Goal: Information Seeking & Learning: Learn about a topic

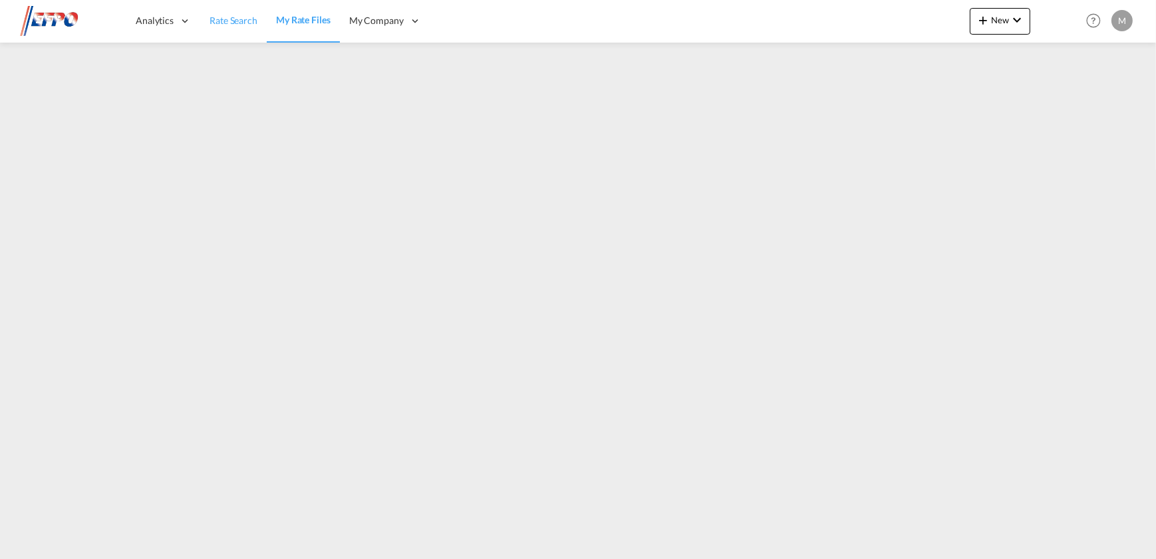
click at [230, 17] on span "Rate Search" at bounding box center [234, 20] width 48 height 11
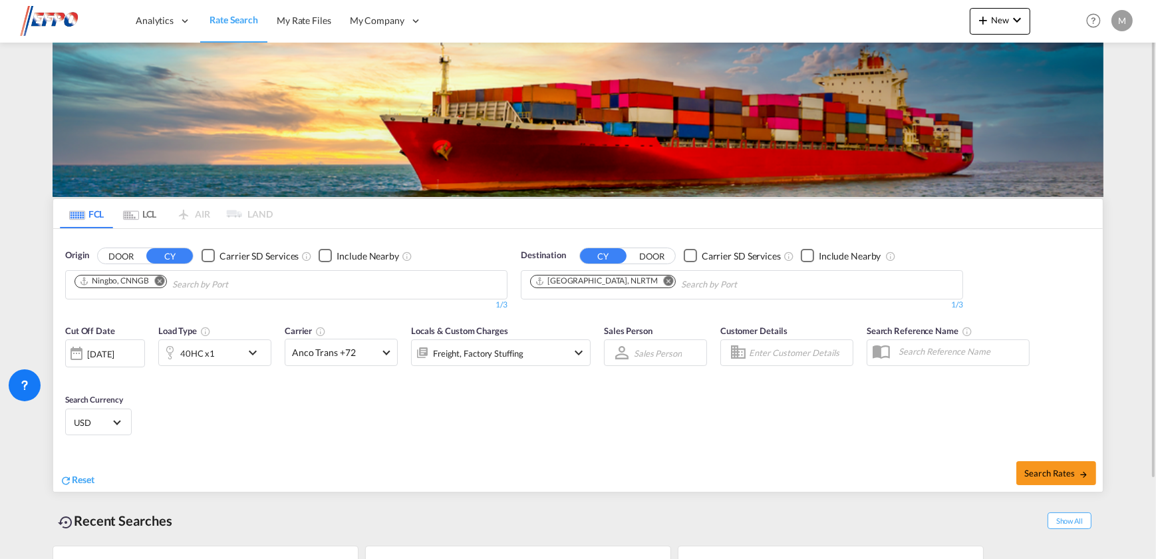
click at [161, 284] on md-icon "Remove" at bounding box center [160, 280] width 10 height 10
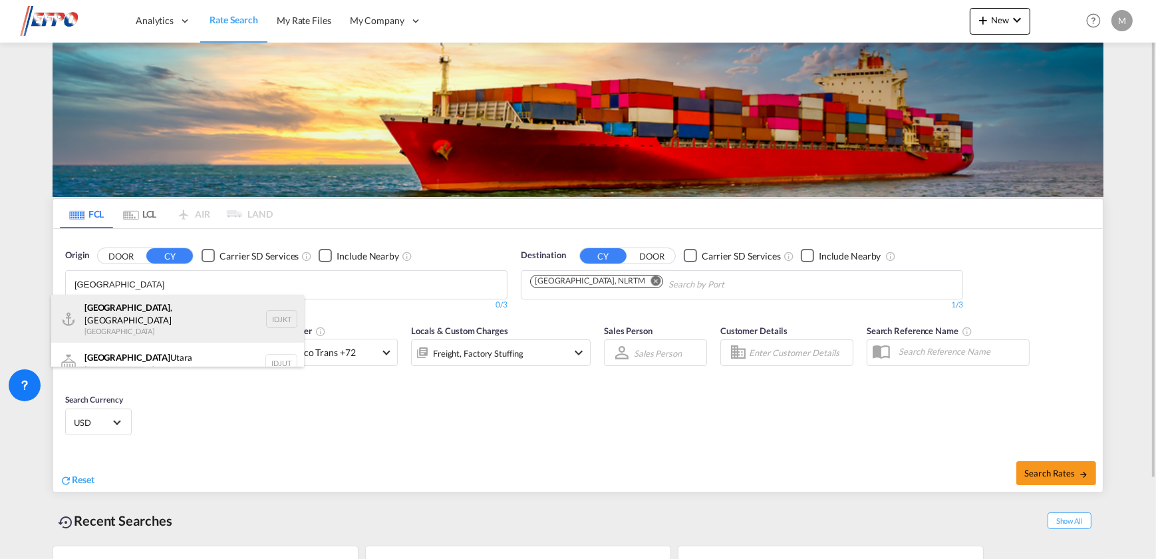
type input "jakarta"
click at [158, 325] on div "Jakarta , Java Indonesia IDJKT" at bounding box center [177, 319] width 253 height 48
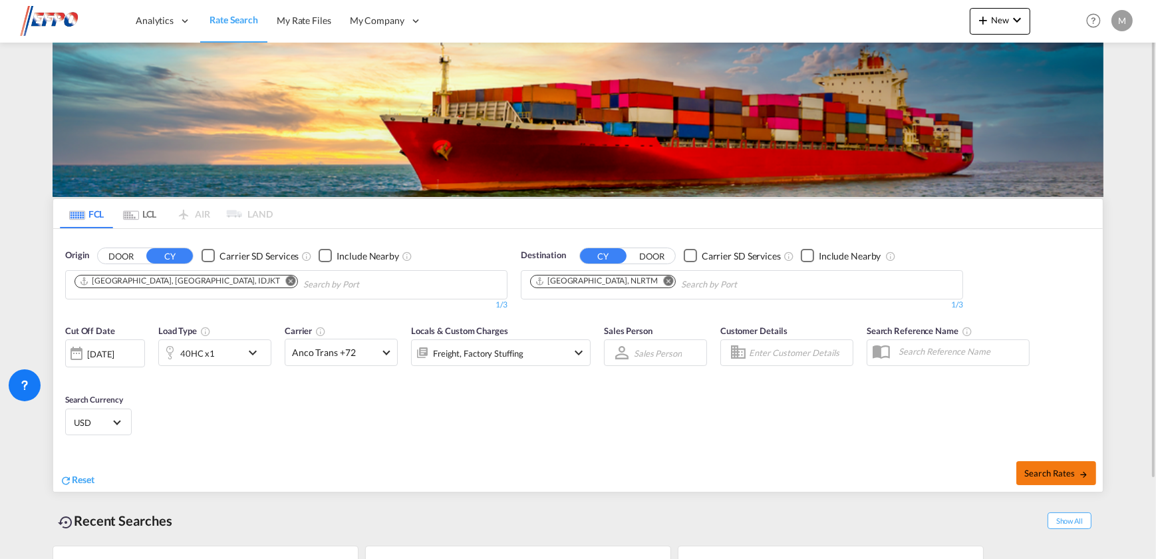
click at [1041, 470] on span "Search Rates" at bounding box center [1057, 473] width 64 height 11
type input "IDJKT to NLRTM / [DATE]"
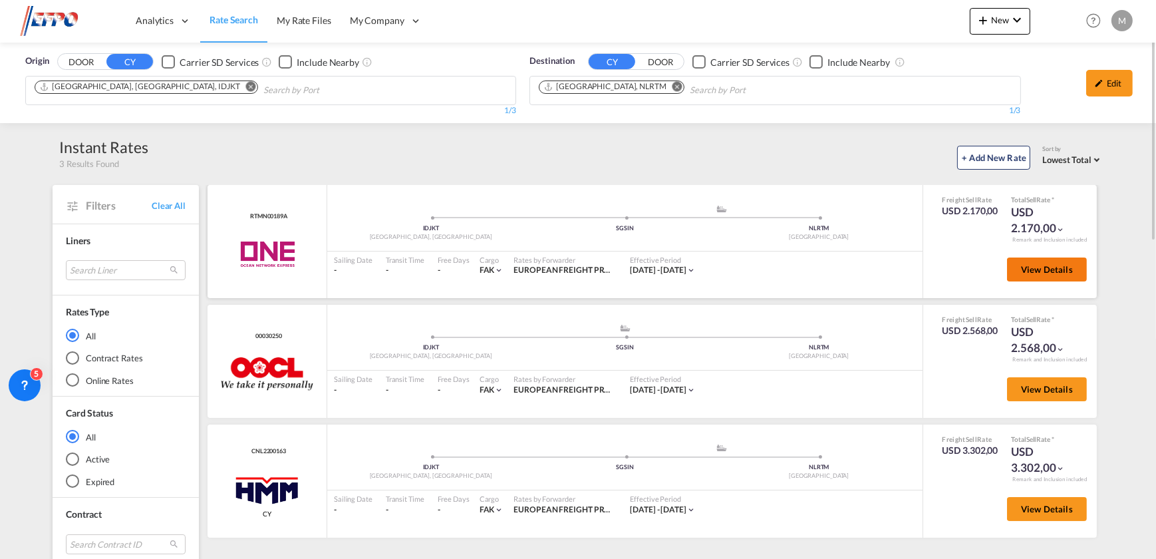
click at [1037, 264] on span "View Details" at bounding box center [1047, 269] width 52 height 11
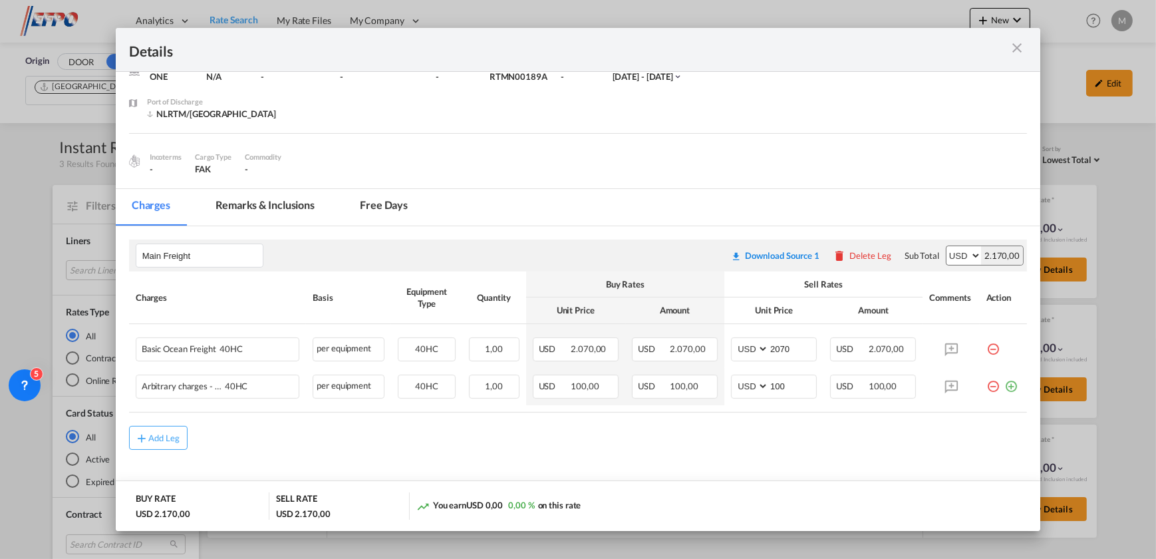
scroll to position [66, 0]
click at [1012, 47] on md-icon "icon-close m-3 fg-AAA8AD cursor" at bounding box center [1017, 48] width 16 height 16
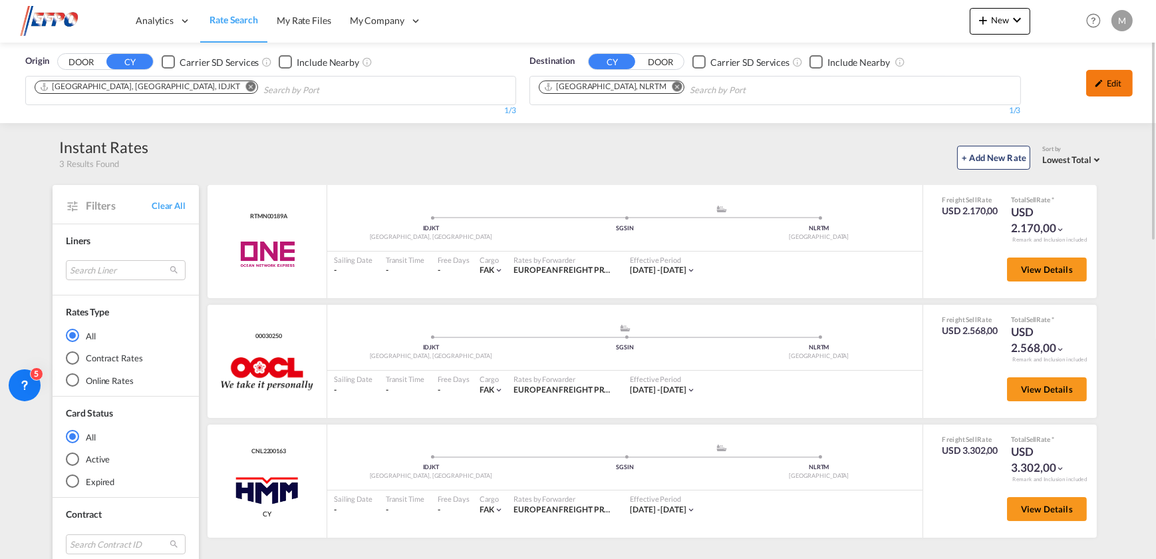
click at [1116, 87] on div "Edit" at bounding box center [1110, 83] width 47 height 27
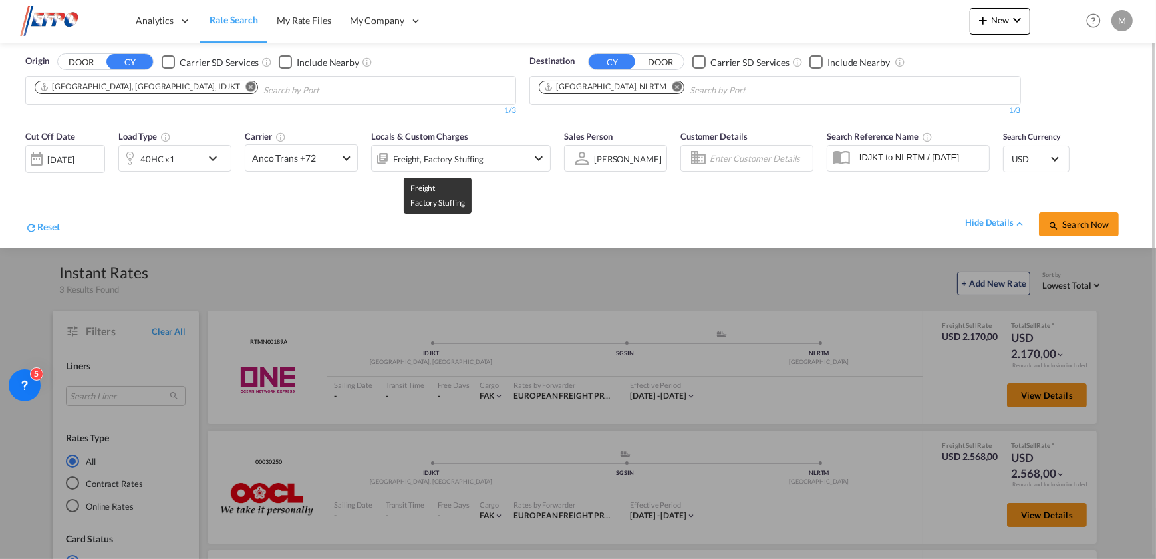
click at [480, 165] on div "Freight, Factory Stuffing" at bounding box center [438, 159] width 90 height 19
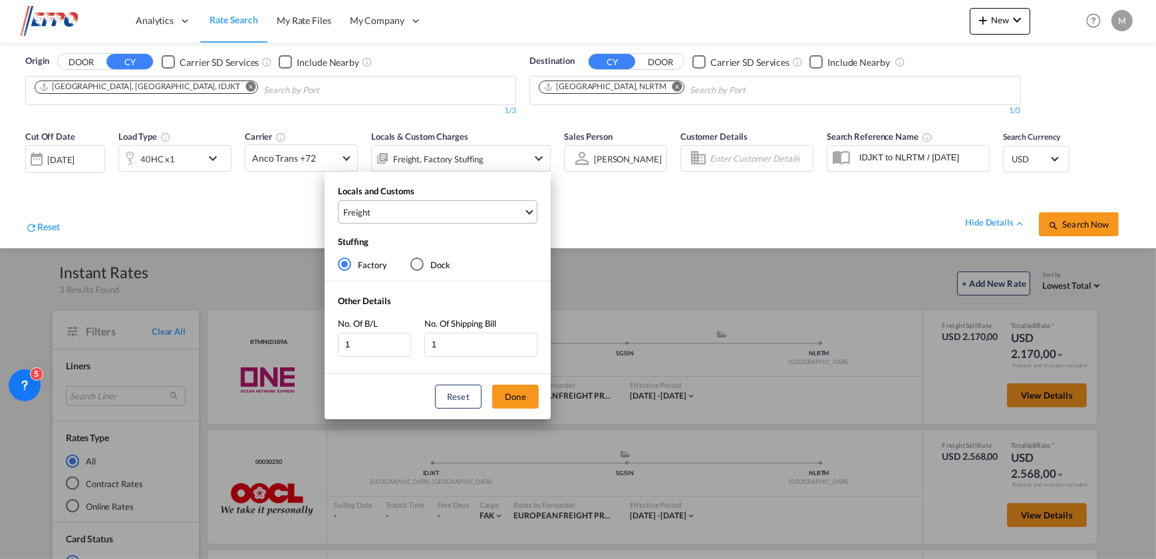
click at [408, 220] on md-select-value "Freight" at bounding box center [439, 212] width 195 height 22
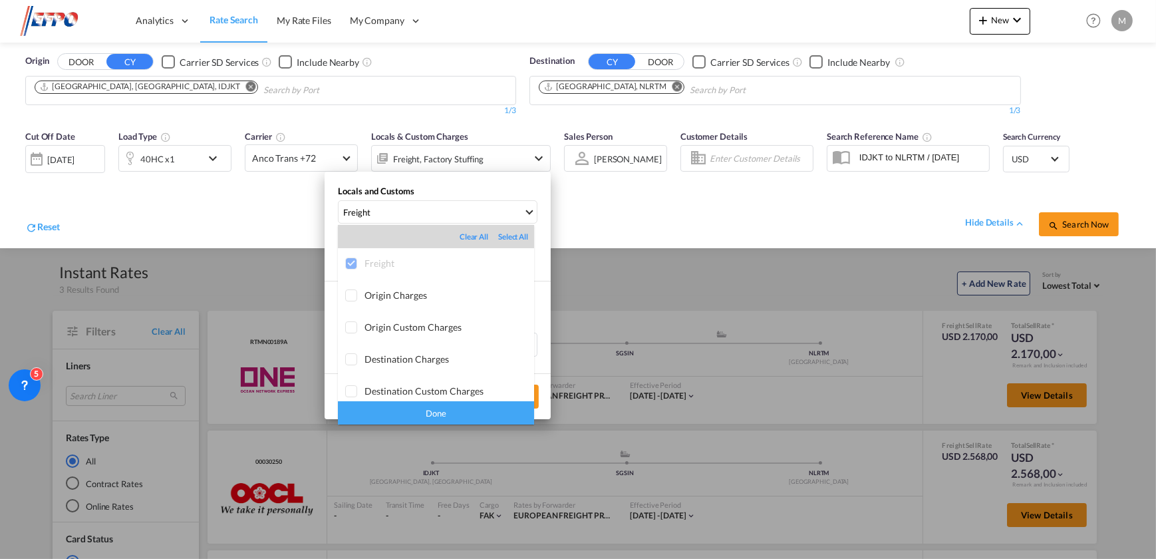
click at [658, 194] on md-backdrop at bounding box center [578, 279] width 1156 height 559
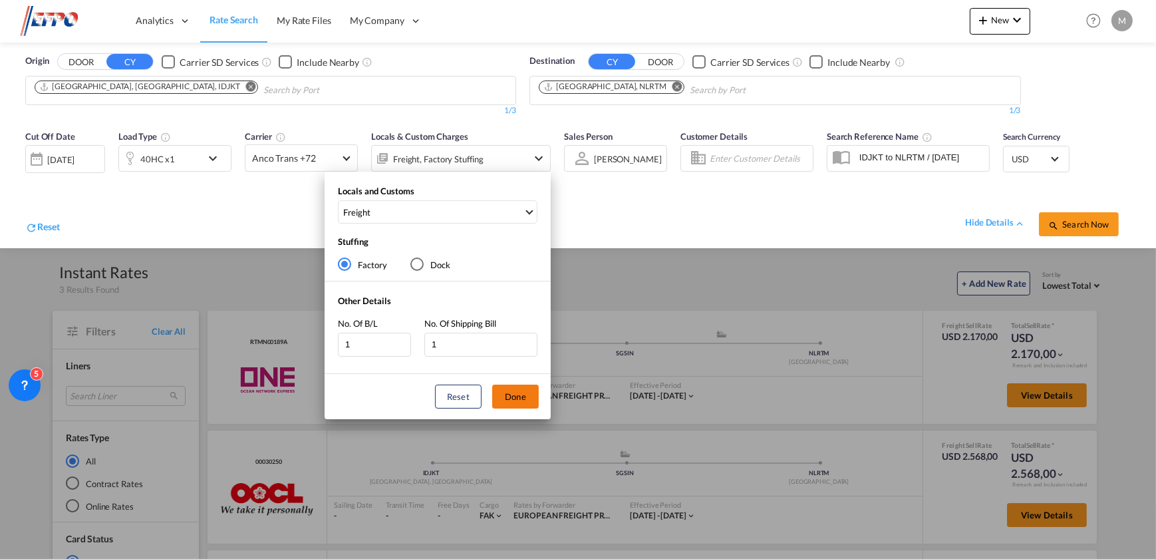
click at [518, 395] on button "Done" at bounding box center [515, 397] width 47 height 24
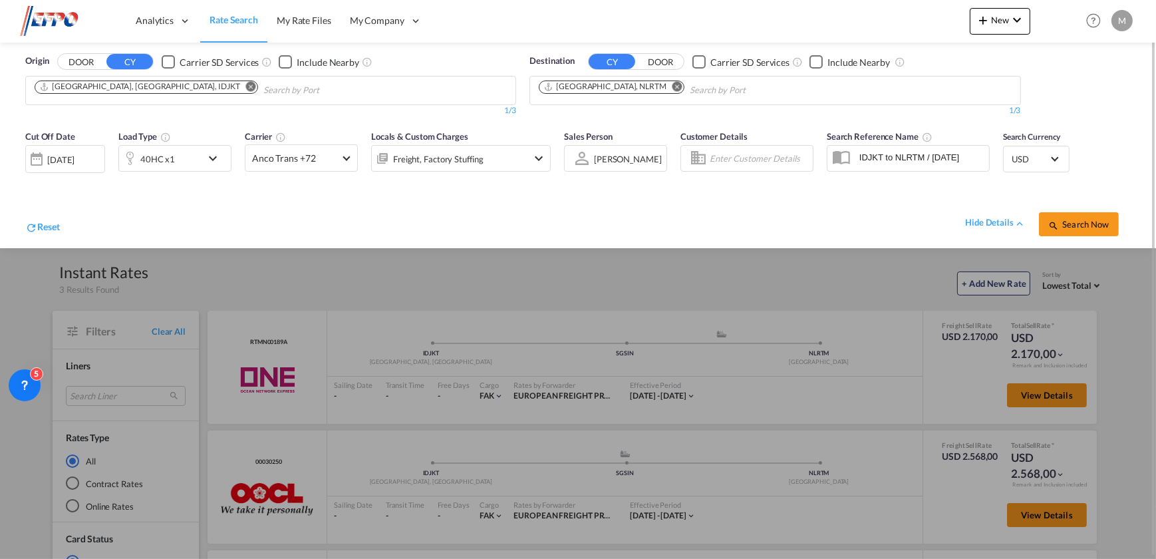
click at [75, 163] on div "28 Aug 2025" at bounding box center [60, 160] width 27 height 12
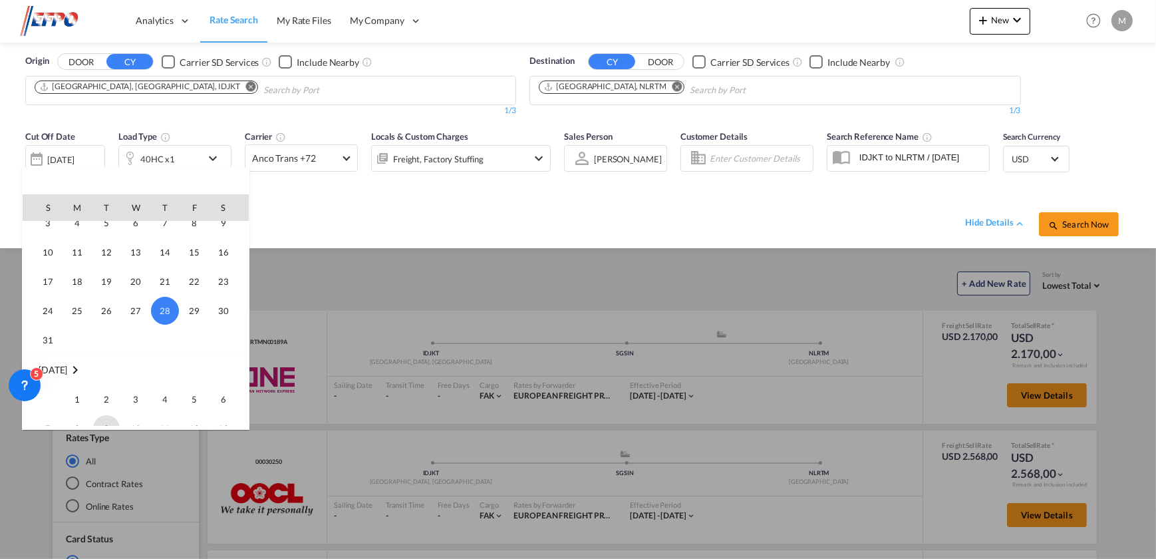
scroll to position [590, 0]
click at [81, 387] on span "1" at bounding box center [77, 381] width 27 height 27
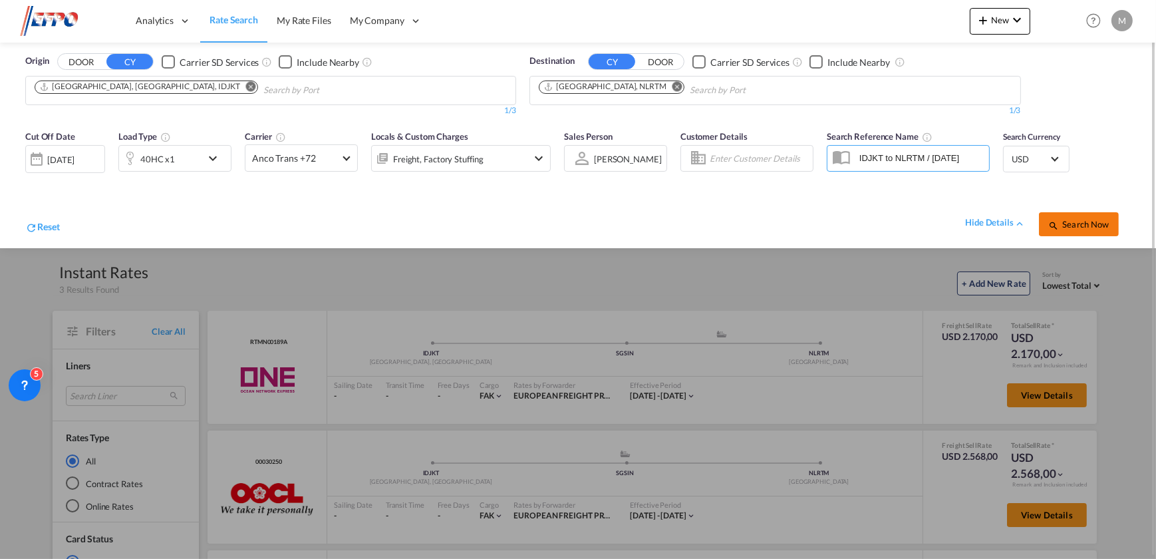
click at [1083, 216] on button "Search Now" at bounding box center [1079, 224] width 80 height 24
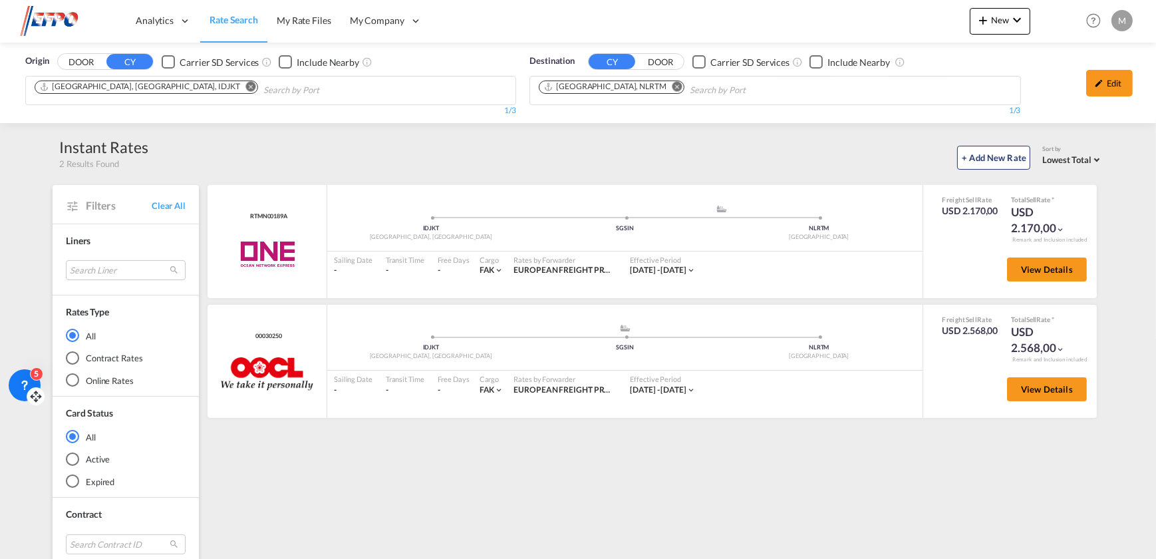
click at [21, 387] on icon at bounding box center [24, 385] width 13 height 13
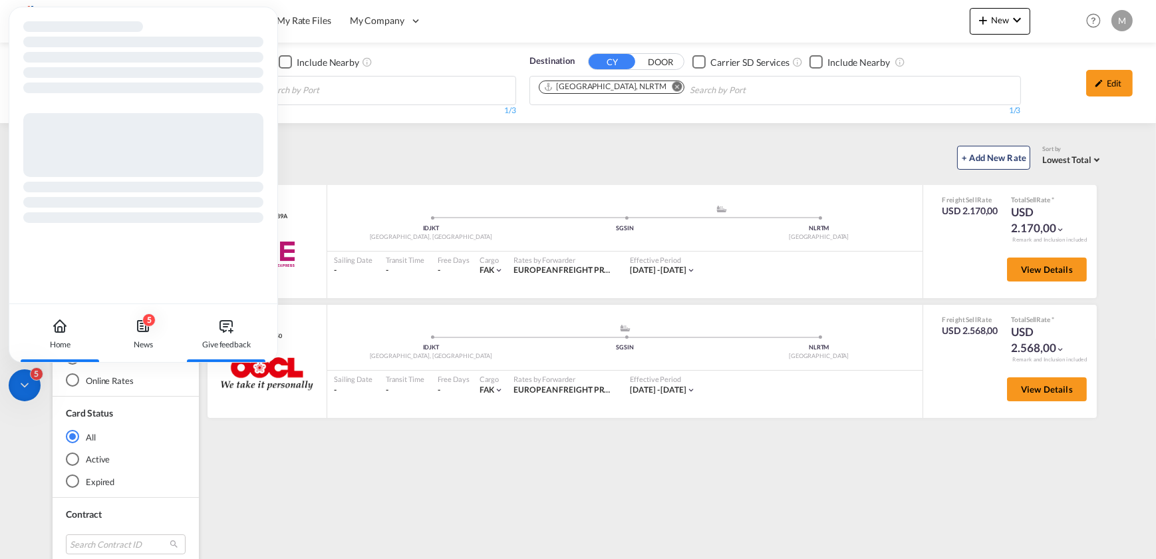
click at [220, 339] on div "Give feedback" at bounding box center [226, 345] width 49 height 12
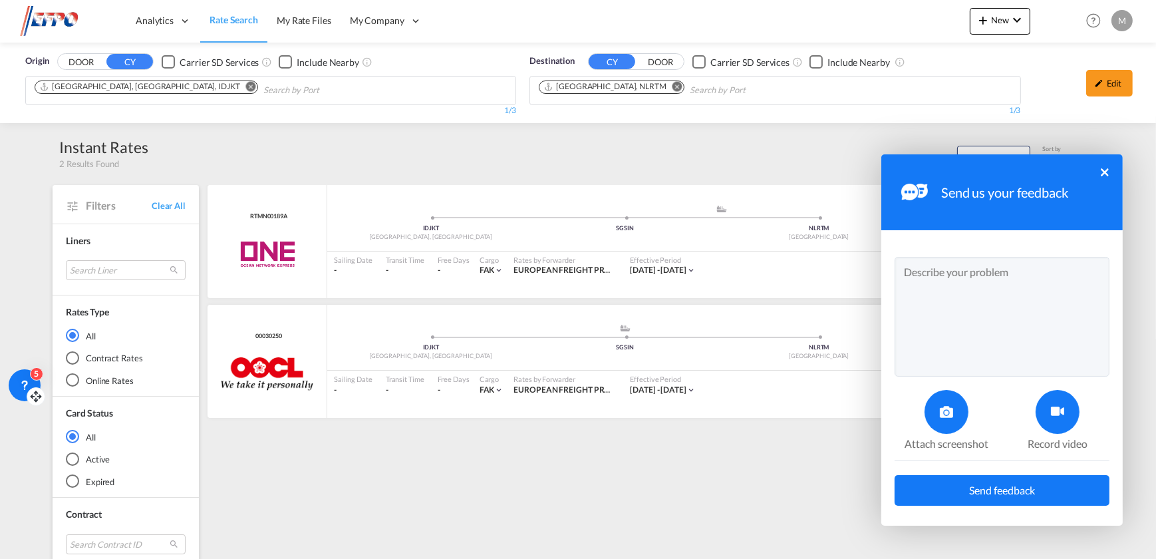
click at [998, 280] on textarea at bounding box center [1002, 317] width 215 height 120
type textarea "R"
click at [928, 295] on textarea "ONE rates are not correct, only the basic freight rates are inserted, Surcharge…" at bounding box center [1002, 317] width 215 height 120
click at [1011, 293] on textarea "ONE rates are not correct, only the basic freight rates are inserted, Surcharge…" at bounding box center [1002, 317] width 215 height 120
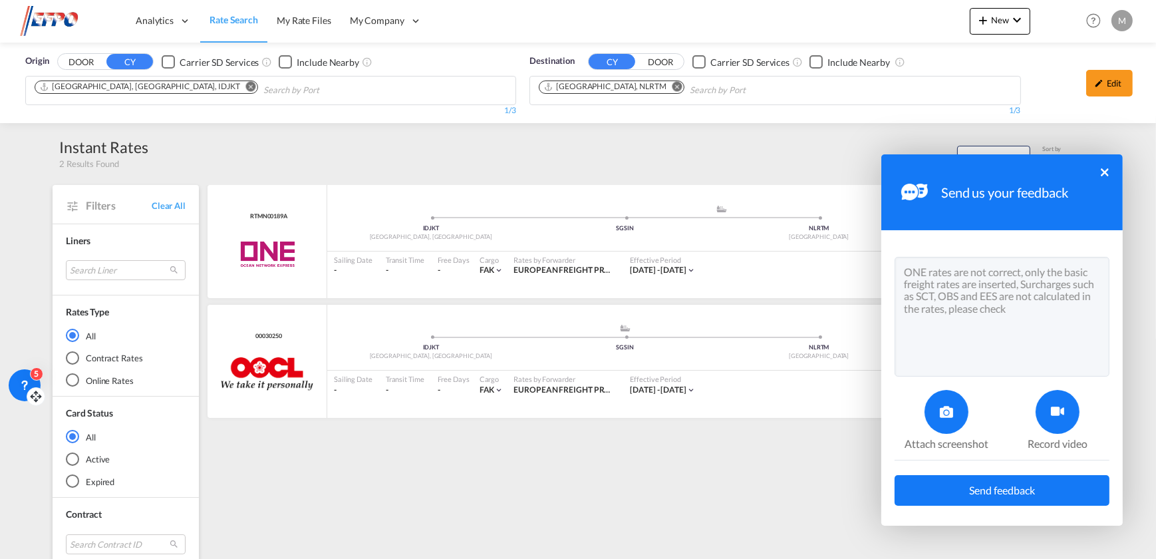
type textarea "ONE rates are not correct, only the basic freight rates are inserted, Surcharge…"
click at [989, 489] on span "Send feedback" at bounding box center [1002, 490] width 66 height 11
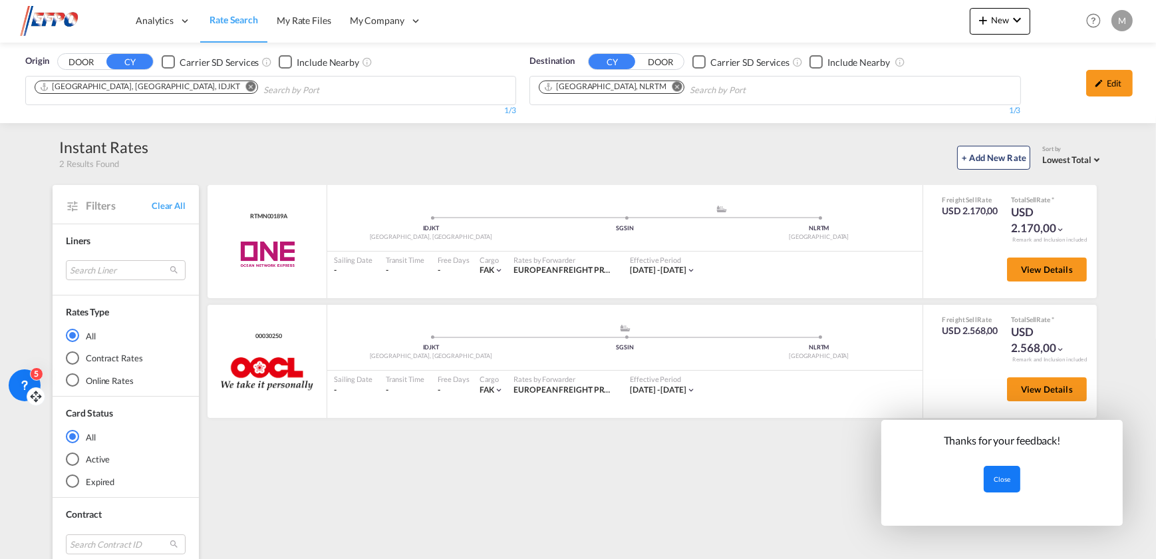
click at [1008, 486] on button "Close" at bounding box center [1002, 479] width 37 height 27
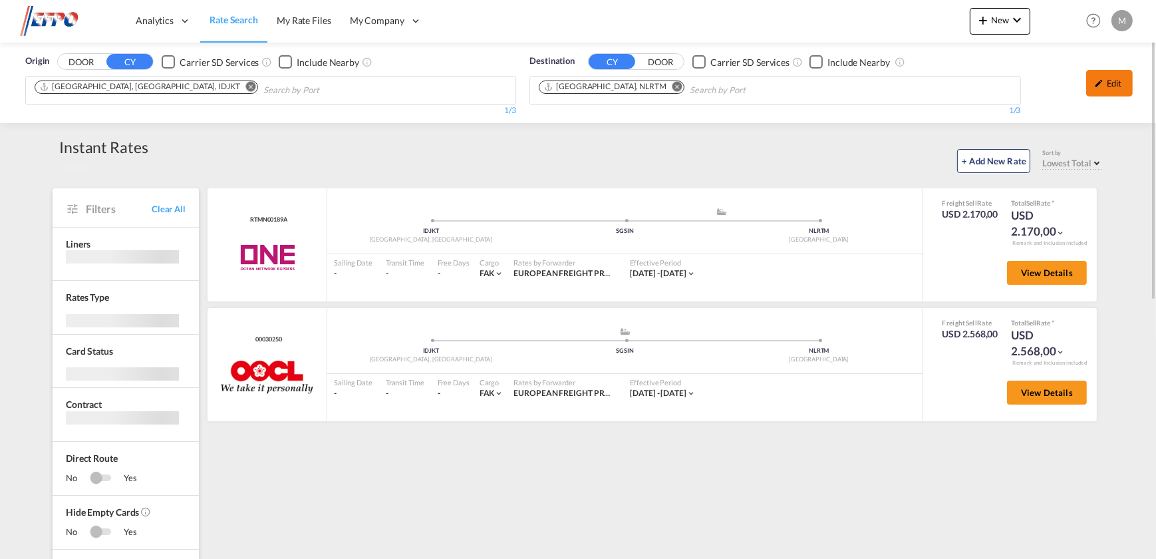
click at [1098, 83] on md-icon "icon-pencil" at bounding box center [1099, 83] width 9 height 9
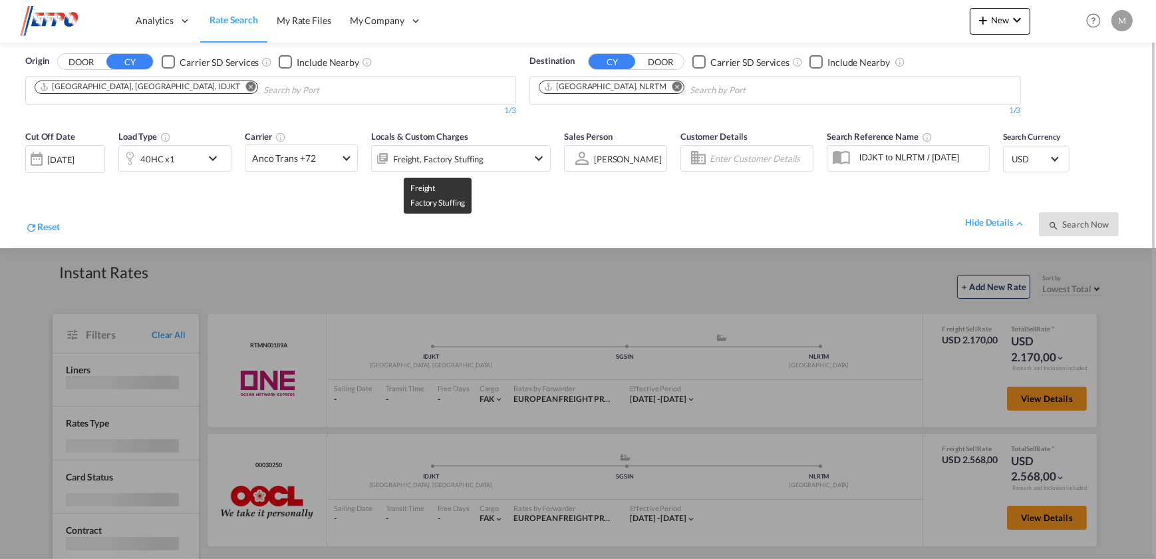
click at [460, 158] on div "Freight, Factory Stuffing" at bounding box center [438, 159] width 90 height 19
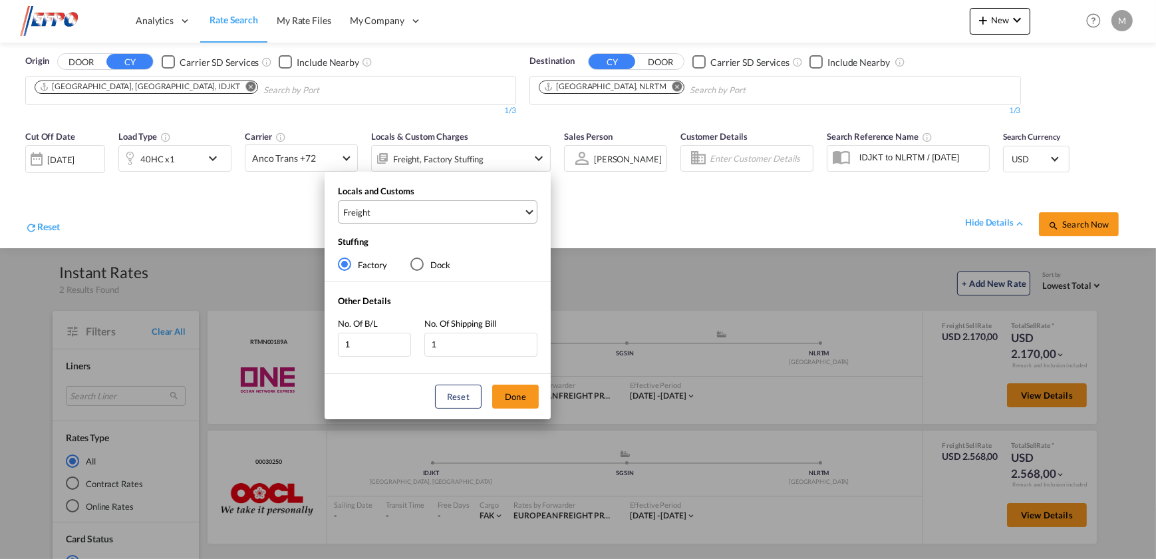
click at [428, 211] on span "Freight" at bounding box center [433, 212] width 180 height 12
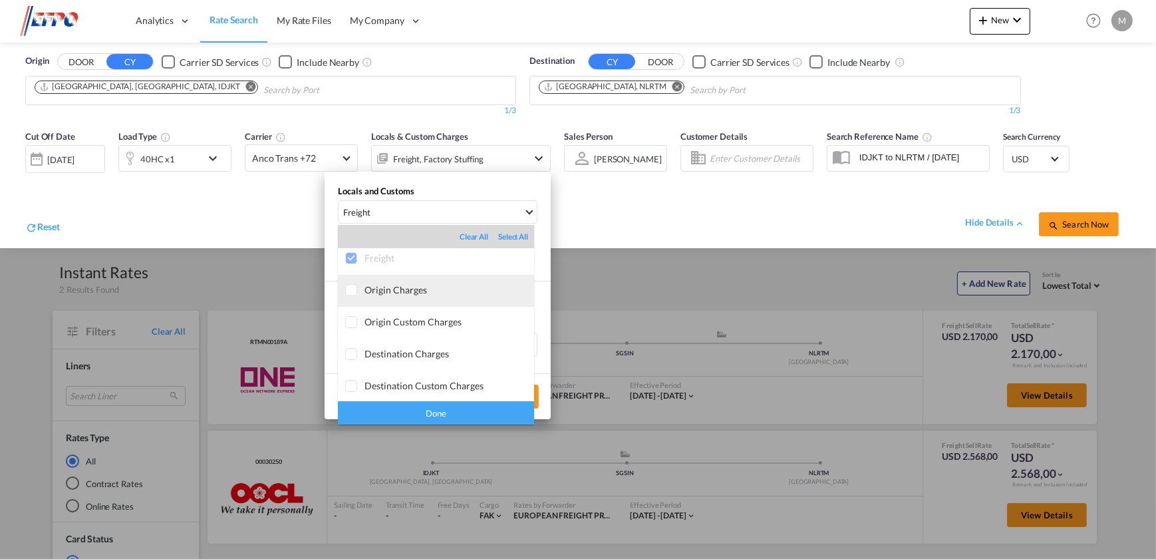
scroll to position [7, 0]
click at [391, 293] on md-option "Origin Charges" at bounding box center [436, 289] width 196 height 32
click at [432, 405] on div "Done" at bounding box center [436, 412] width 196 height 23
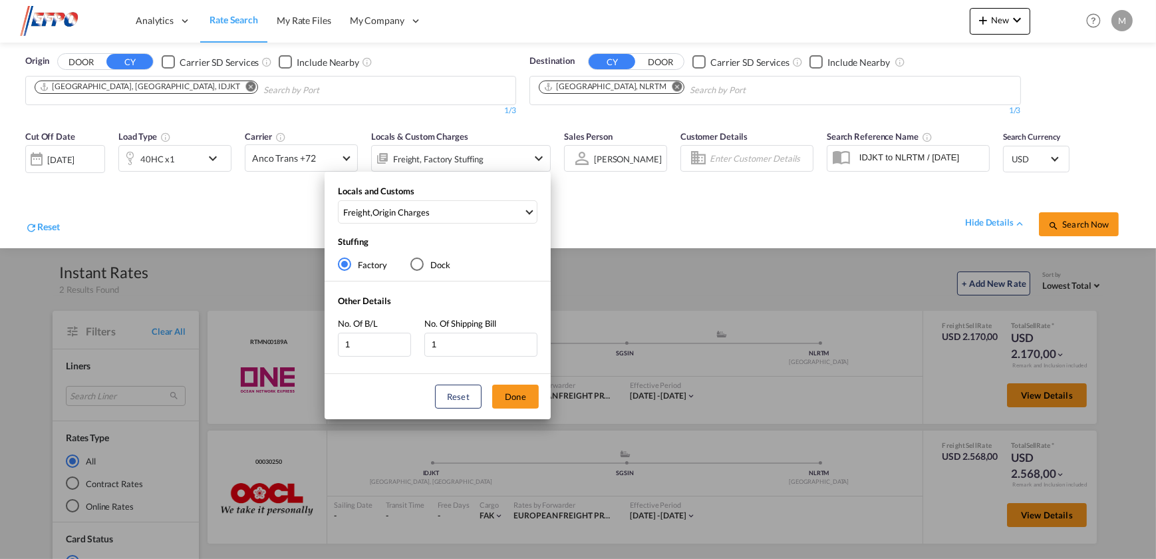
click at [506, 379] on div "Reset Done" at bounding box center [438, 396] width 226 height 45
click at [512, 397] on button "Done" at bounding box center [515, 397] width 47 height 24
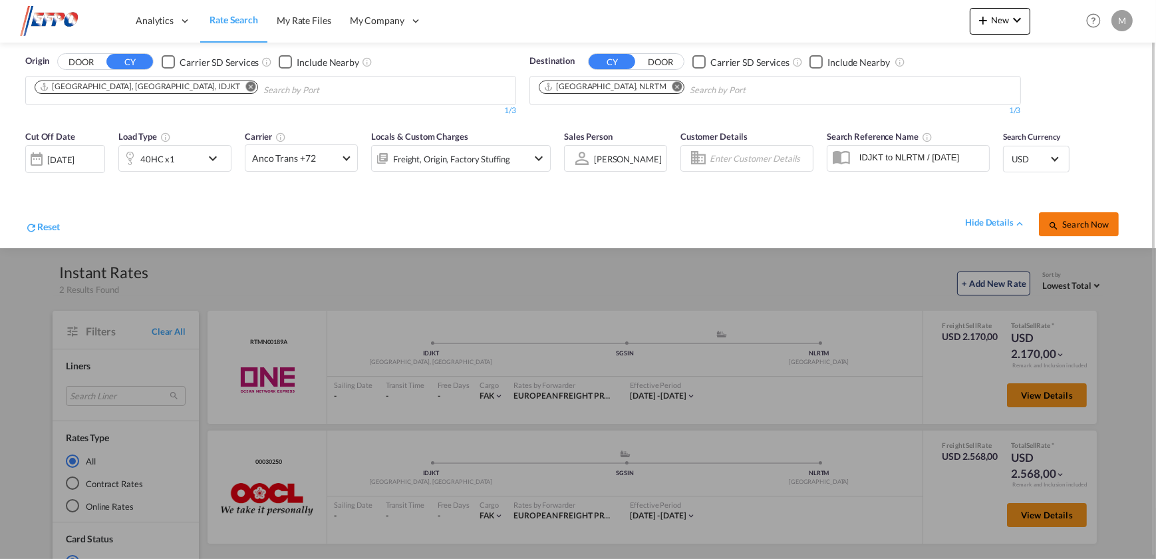
click at [1076, 219] on span "Search Now" at bounding box center [1079, 224] width 61 height 11
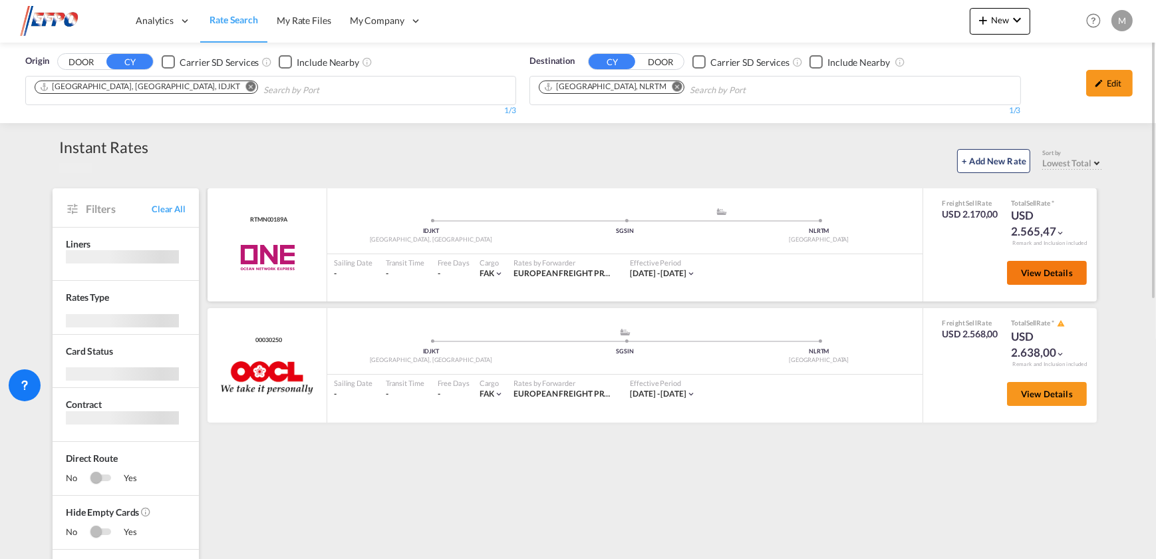
click at [1039, 267] on span "View Details" at bounding box center [1047, 272] width 52 height 11
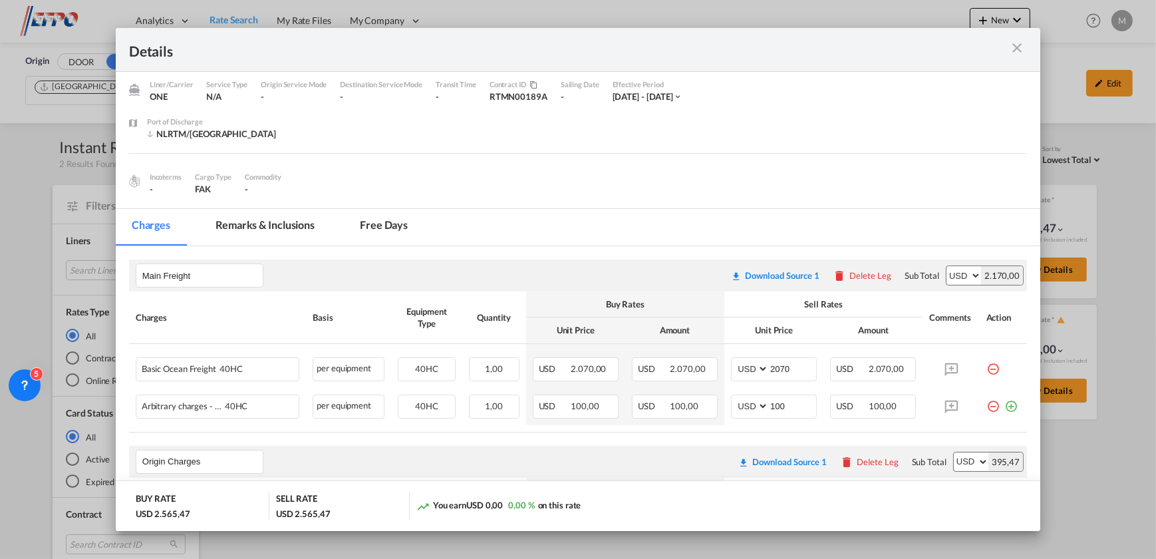
scroll to position [24, 0]
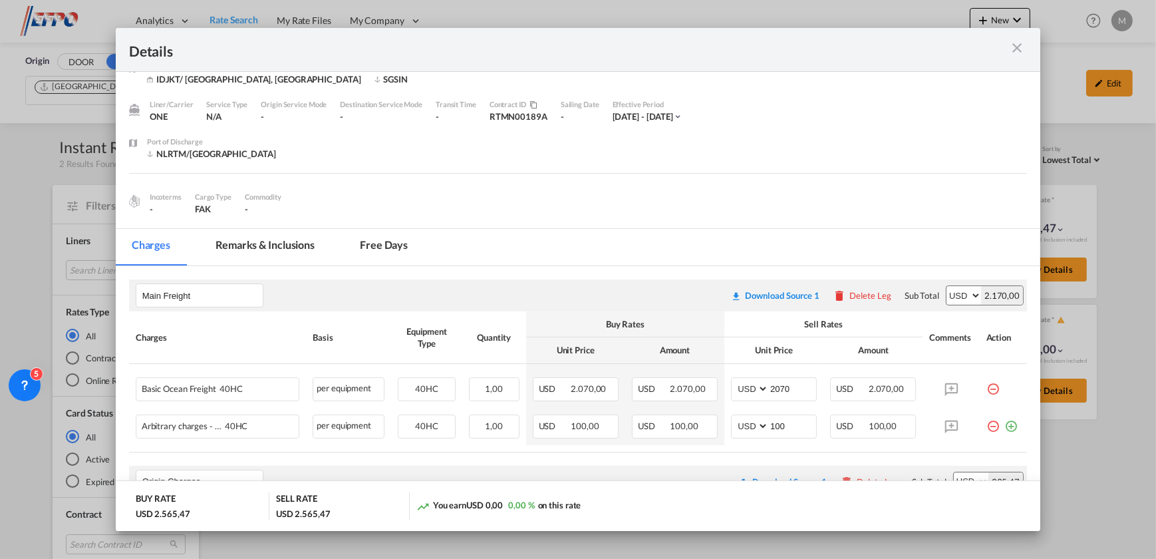
click at [1012, 40] on md-icon "icon-close m-3 fg-AAA8AD cursor" at bounding box center [1017, 48] width 16 height 16
